Goal: Information Seeking & Learning: Learn about a topic

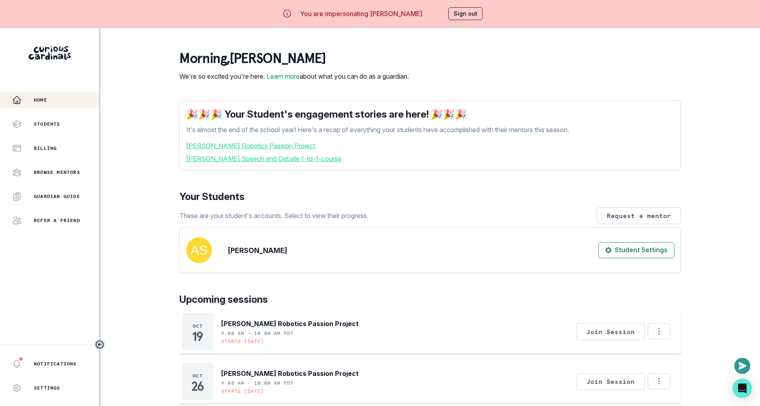
click at [267, 151] on link "[PERSON_NAME] Robotics Passion Project" at bounding box center [430, 146] width 488 height 10
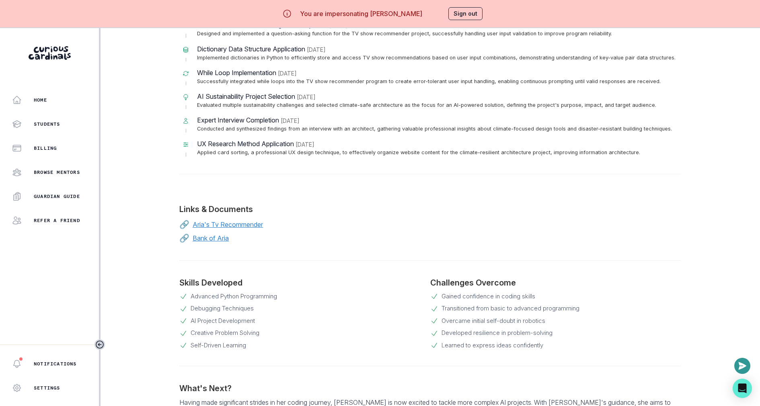
scroll to position [544, 0]
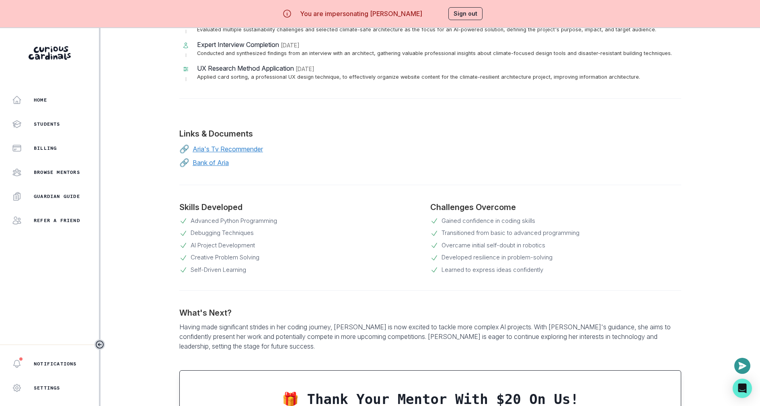
click at [242, 144] on p "Aria's Tv Recommender" at bounding box center [228, 149] width 70 height 10
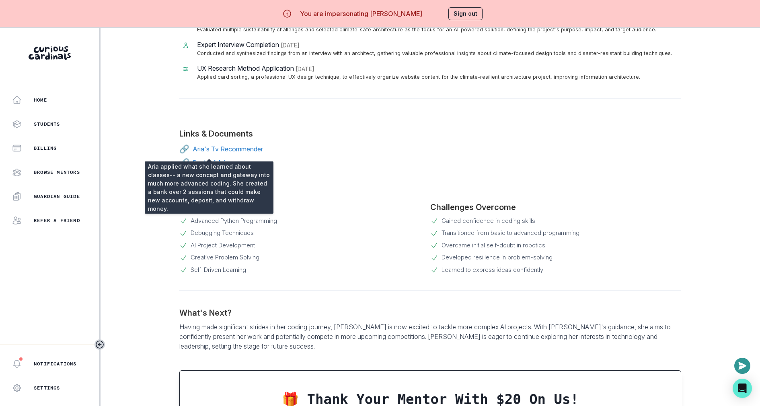
click at [211, 158] on p "Bank of Aria" at bounding box center [211, 163] width 36 height 10
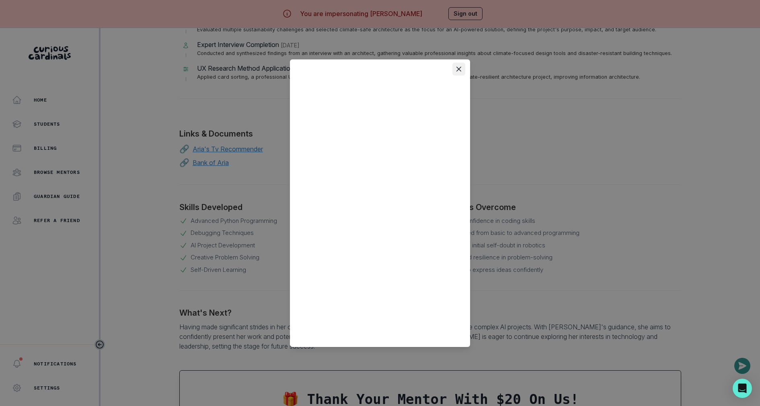
click at [459, 66] on button "Close" at bounding box center [458, 69] width 13 height 13
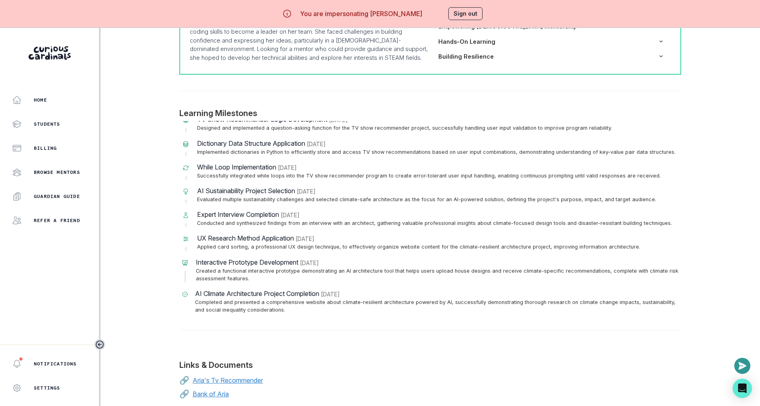
scroll to position [0, 0]
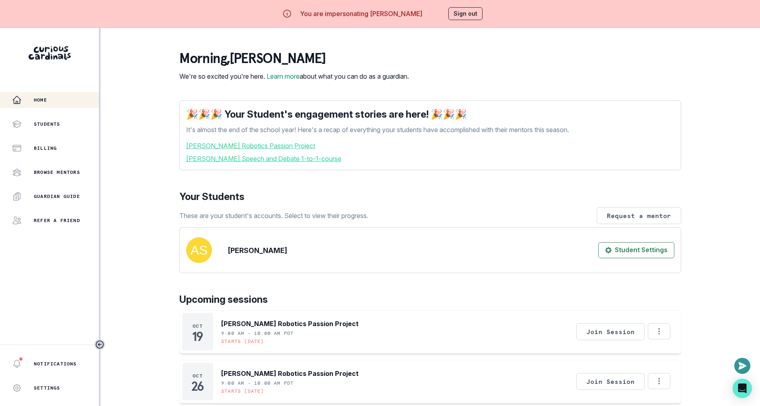
click at [275, 164] on link "[PERSON_NAME] Speech and Debate 1-to-1-course" at bounding box center [430, 159] width 488 height 10
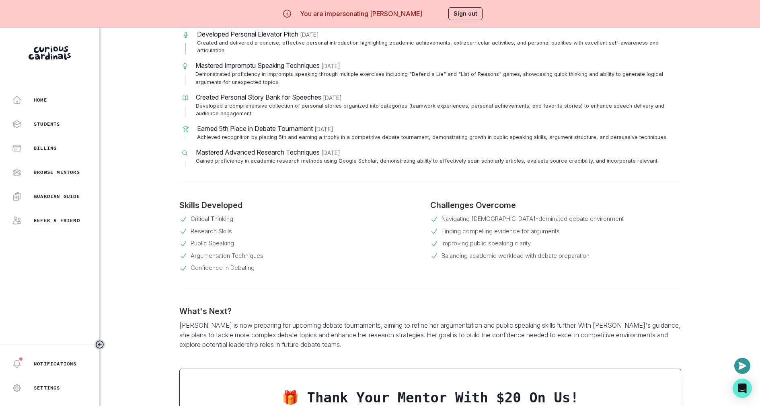
scroll to position [21, 0]
